Goal: Find specific page/section: Find specific page/section

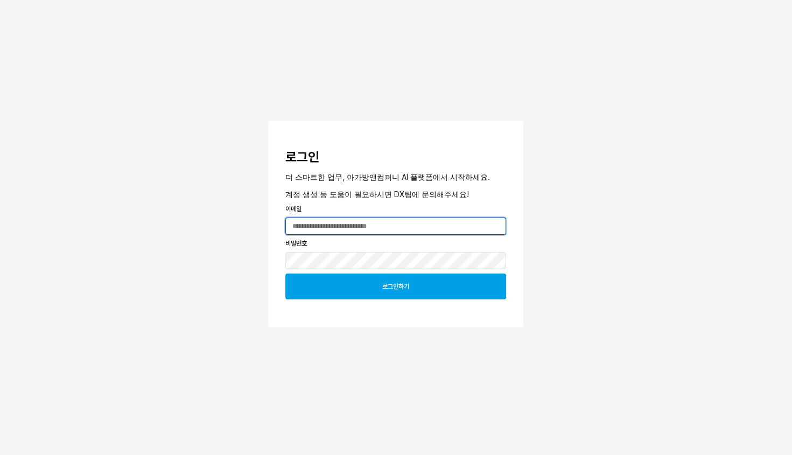
type input "**********"
click at [344, 293] on div "로그인하기" at bounding box center [395, 286] width 211 height 25
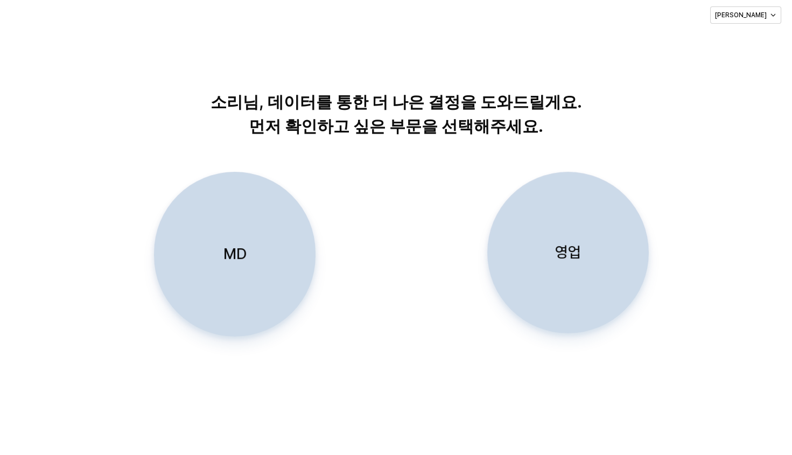
click at [260, 237] on div "MD" at bounding box center [234, 254] width 152 height 164
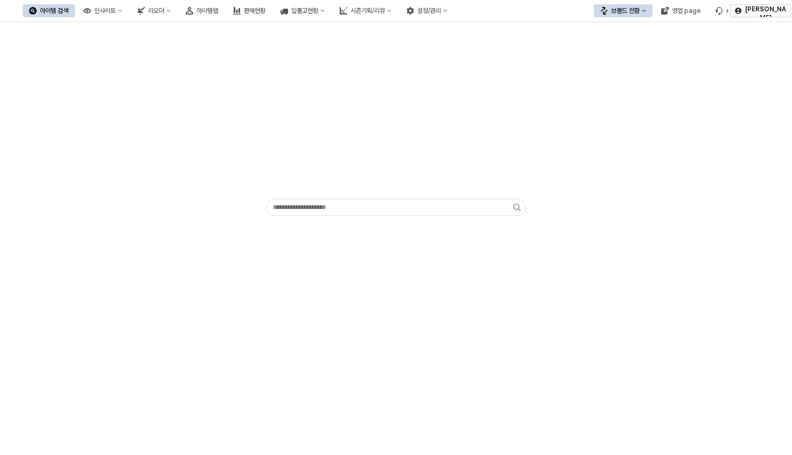
click at [634, 4] on button "브랜드 전환" at bounding box center [623, 10] width 59 height 13
click at [637, 10] on div "브랜드 전환" at bounding box center [625, 11] width 29 height 8
click at [628, 29] on div "아가방" at bounding box center [634, 30] width 66 height 9
